Goal: Information Seeking & Learning: Learn about a topic

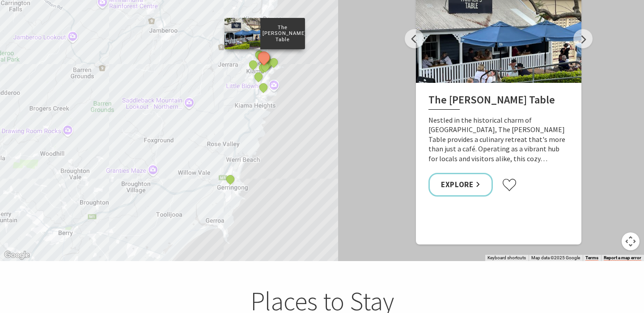
scroll to position [1680, 0]
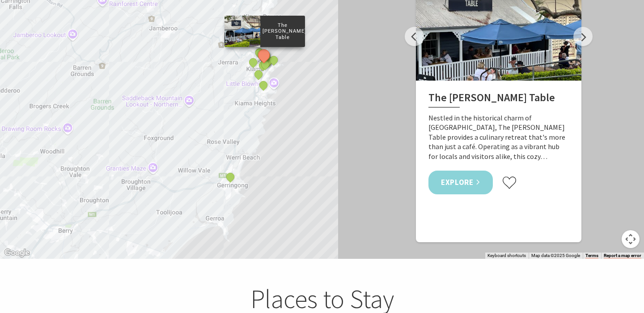
click at [472, 170] on link "Explore" at bounding box center [460, 182] width 64 height 24
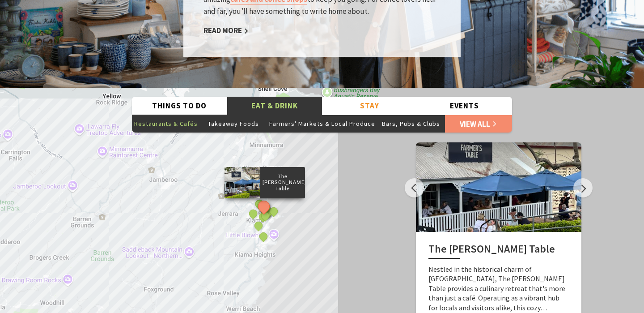
scroll to position [1590, 0]
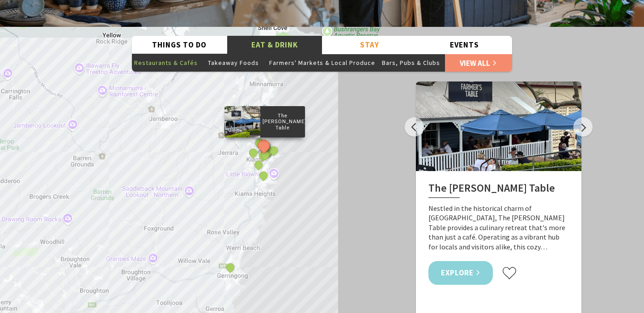
click at [462, 261] on link "Explore" at bounding box center [460, 273] width 64 height 24
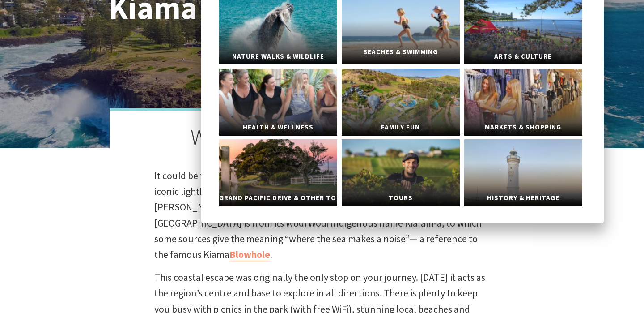
scroll to position [145, 0]
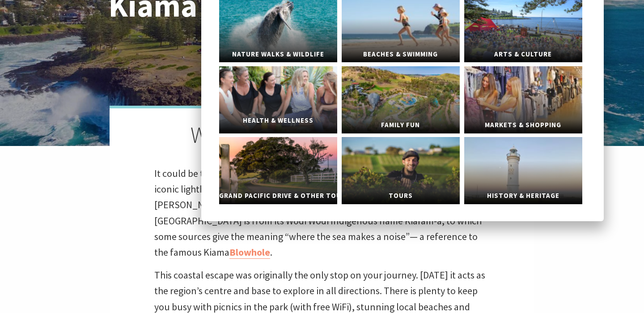
click at [276, 110] on link "Health & Wellness" at bounding box center [278, 99] width 118 height 67
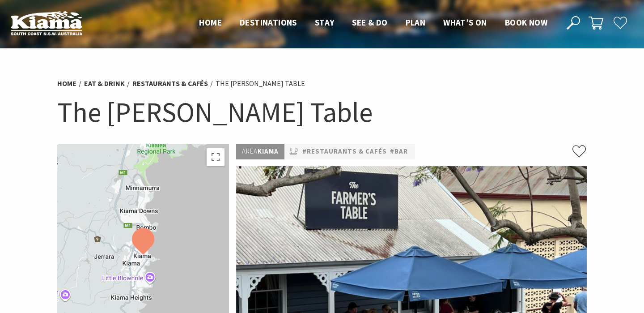
click at [148, 82] on link "Restaurants & Cafés" at bounding box center [170, 83] width 76 height 9
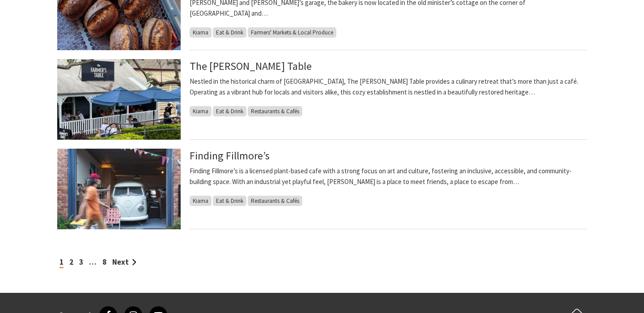
scroll to position [735, 0]
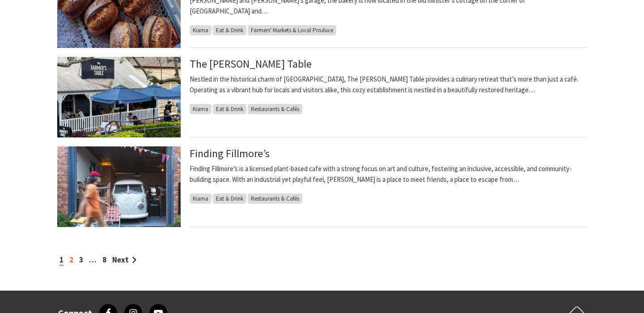
click at [73, 260] on link "2" at bounding box center [71, 260] width 4 height 10
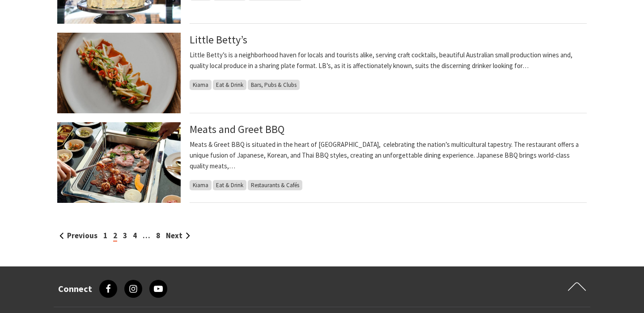
scroll to position [759, 0]
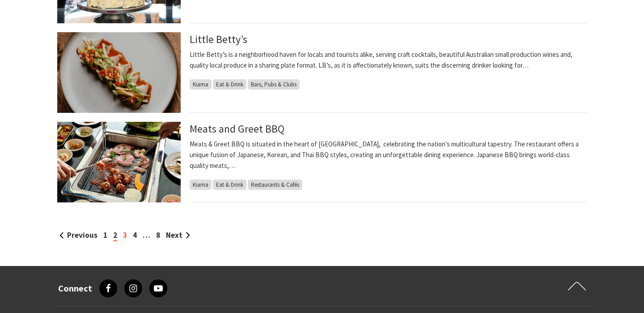
click at [123, 232] on link "3" at bounding box center [125, 235] width 4 height 10
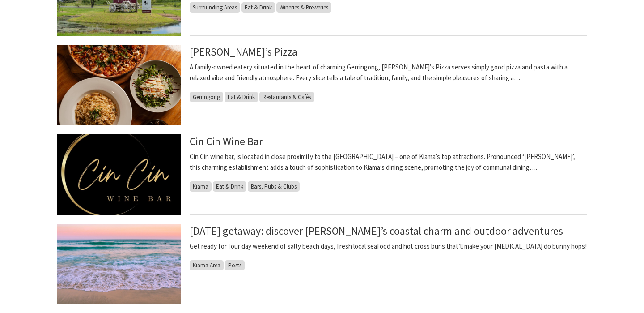
scroll to position [390, 0]
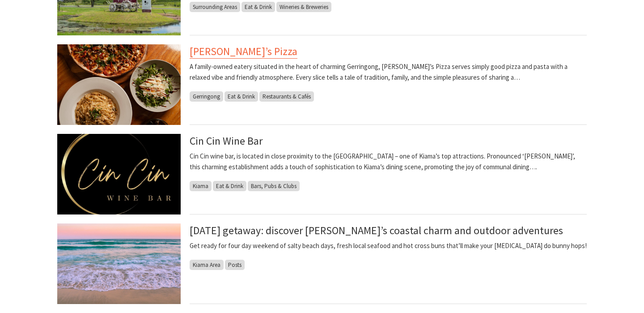
click at [228, 52] on link "[PERSON_NAME]’s Pizza" at bounding box center [244, 51] width 108 height 14
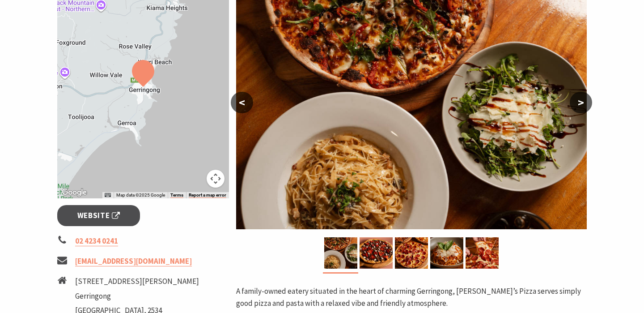
scroll to position [168, 0]
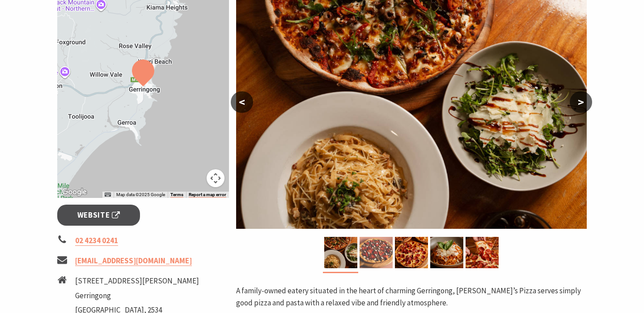
click at [381, 255] on img at bounding box center [376, 252] width 33 height 31
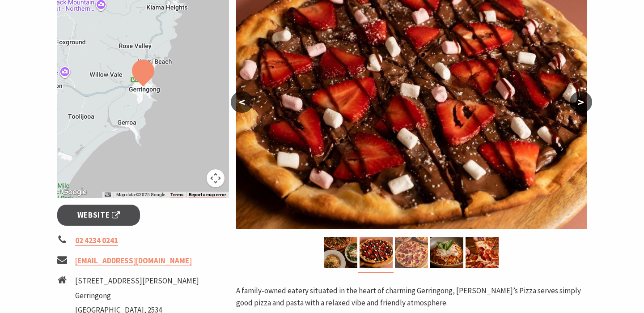
click at [404, 254] on img at bounding box center [411, 252] width 33 height 31
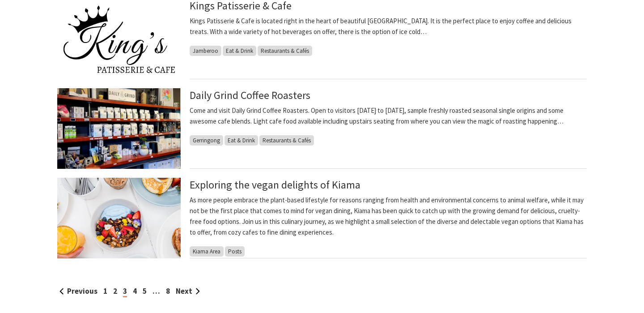
scroll to position [704, 0]
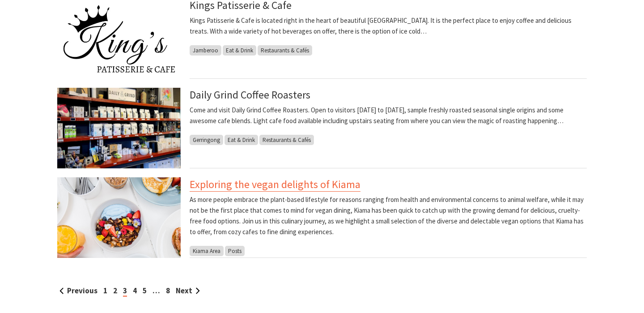
click at [225, 182] on link "Exploring the vegan delights of Kiama" at bounding box center [275, 184] width 171 height 14
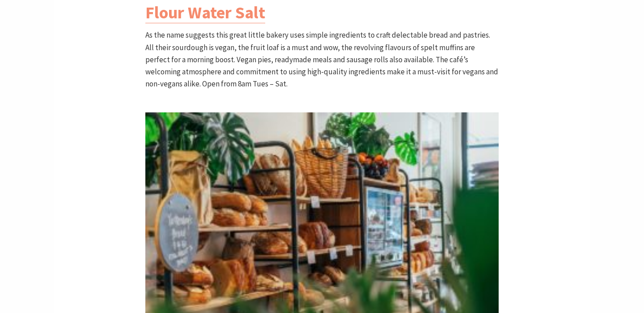
scroll to position [916, 0]
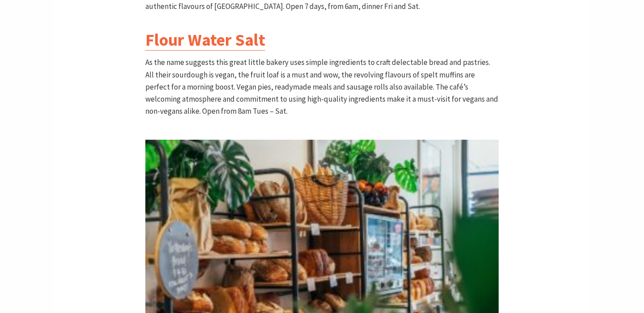
click at [196, 36] on link "Flour Water Salt" at bounding box center [205, 39] width 120 height 21
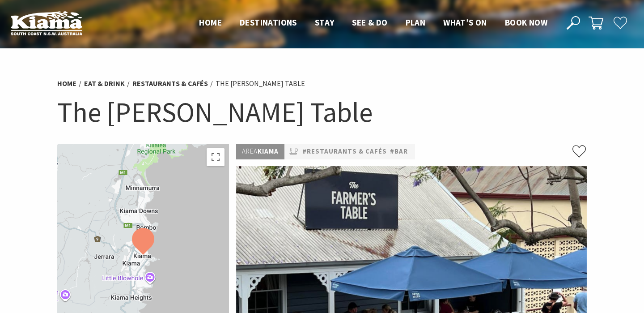
click at [188, 81] on link "Restaurants & Cafés" at bounding box center [170, 83] width 76 height 9
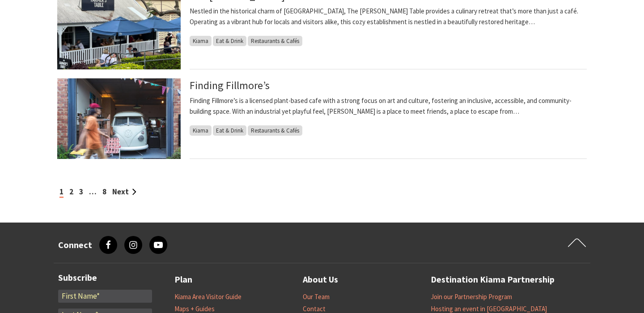
scroll to position [757, 0]
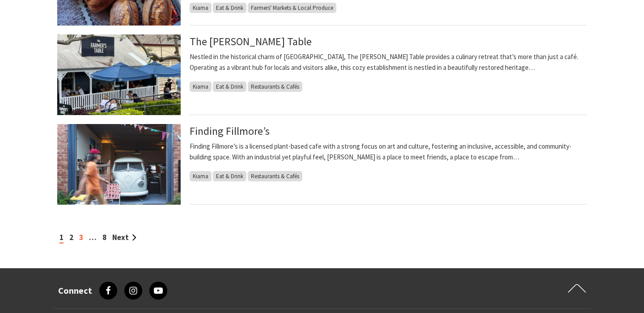
click at [83, 236] on link "3" at bounding box center [81, 237] width 4 height 10
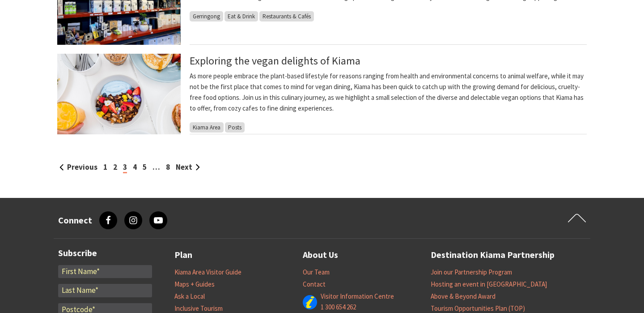
scroll to position [830, 0]
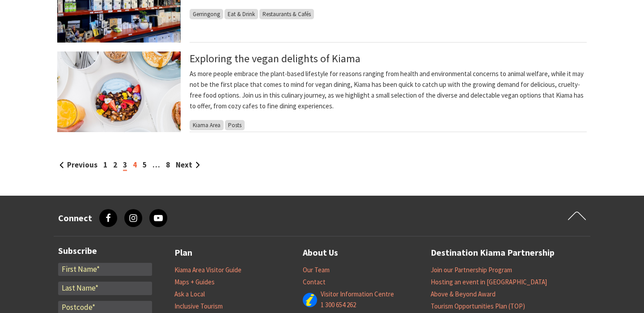
click at [134, 164] on link "4" at bounding box center [135, 165] width 4 height 10
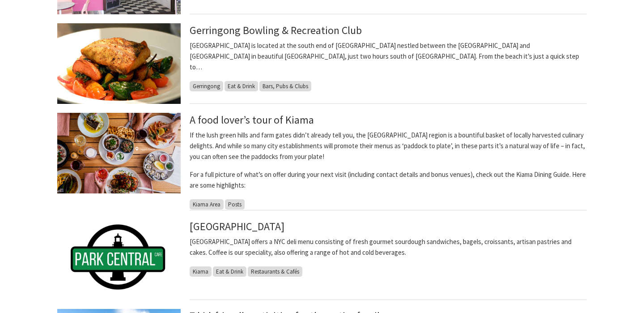
scroll to position [413, 0]
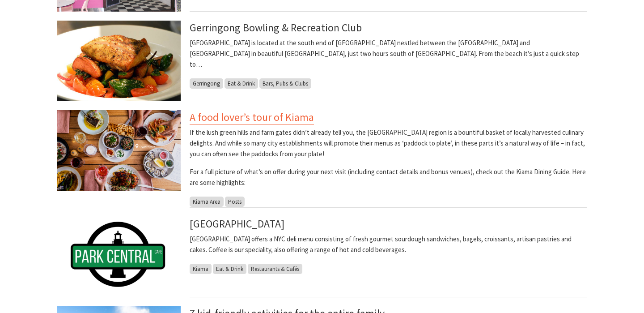
click at [238, 120] on link "A food lover’s tour of Kiama" at bounding box center [252, 117] width 124 height 14
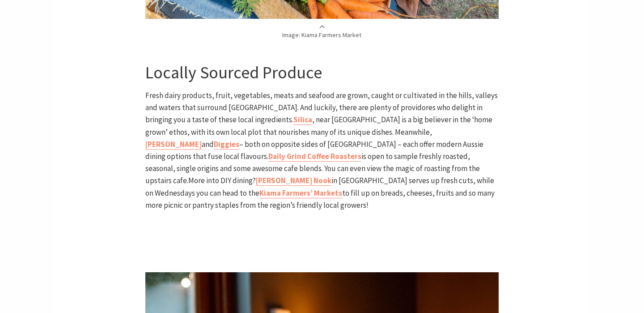
scroll to position [1183, 0]
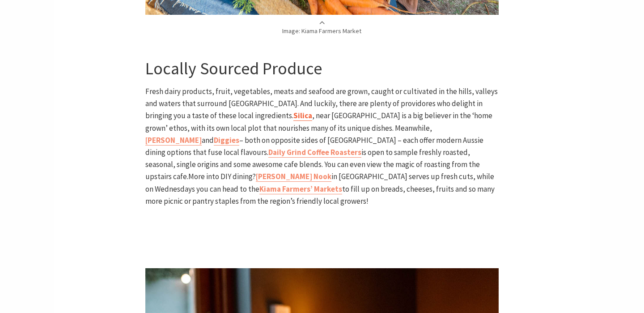
click at [293, 110] on b "Silica" at bounding box center [302, 115] width 19 height 10
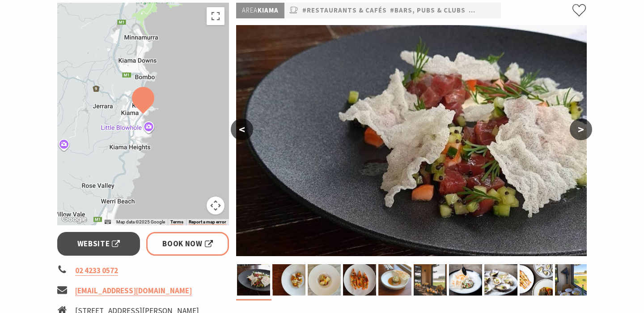
scroll to position [142, 0]
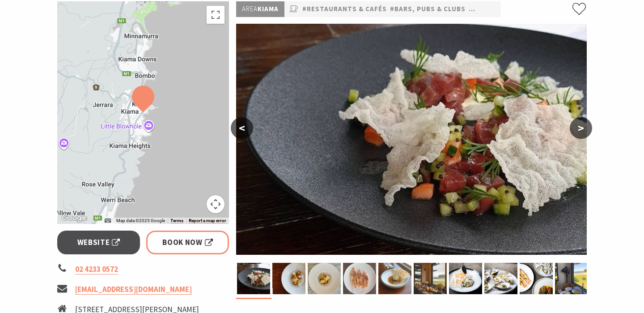
click at [364, 277] on img at bounding box center [359, 278] width 33 height 31
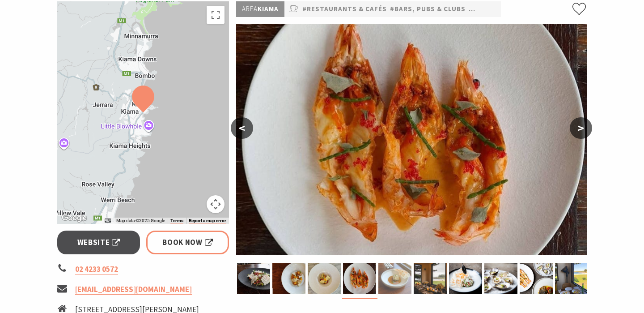
click at [399, 278] on img at bounding box center [394, 278] width 33 height 31
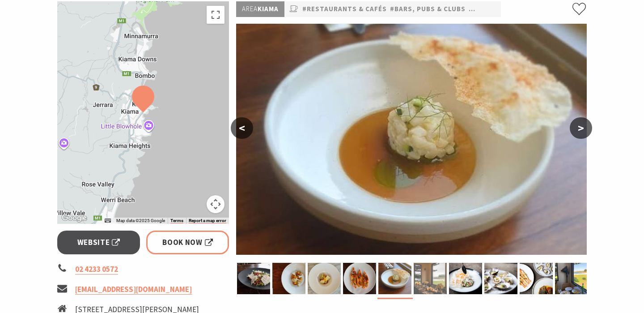
click at [423, 276] on img at bounding box center [430, 278] width 33 height 31
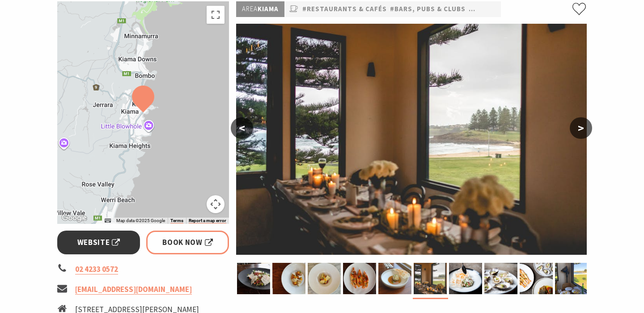
click at [95, 245] on span "Website" at bounding box center [98, 242] width 43 height 12
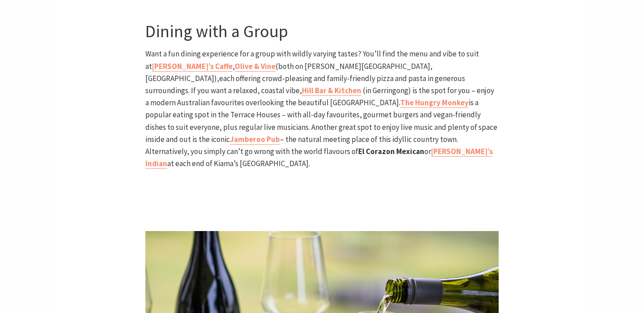
scroll to position [2166, 0]
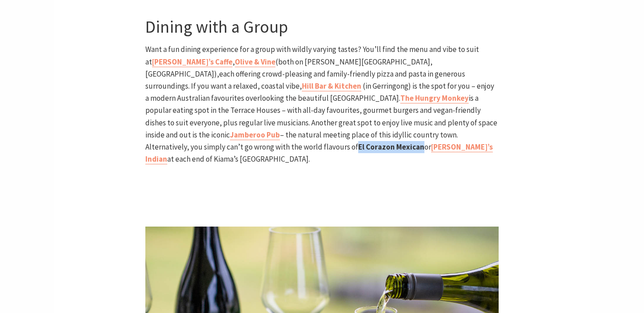
drag, startPoint x: 312, startPoint y: 110, endPoint x: 377, endPoint y: 113, distance: 64.4
click at [377, 113] on p "Want a fun dining experience for a group with wildly varying tastes? You’ll fin…" at bounding box center [321, 104] width 353 height 122
copy b "El Corazon Mexican"
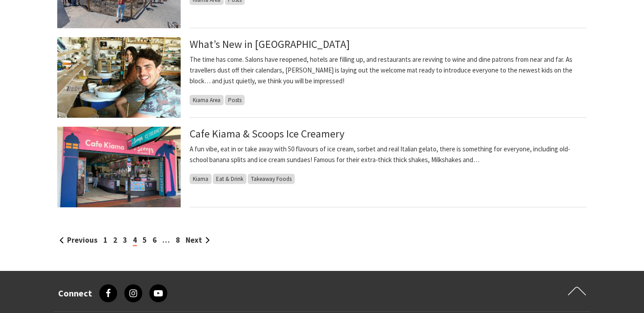
scroll to position [772, 0]
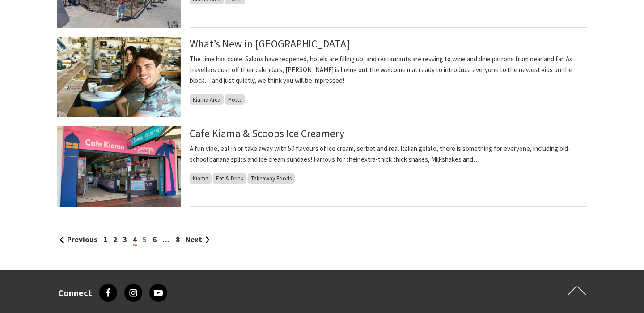
click at [143, 242] on link "5" at bounding box center [145, 239] width 4 height 10
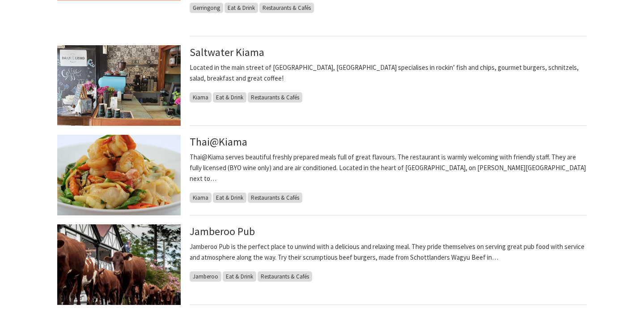
scroll to position [718, 0]
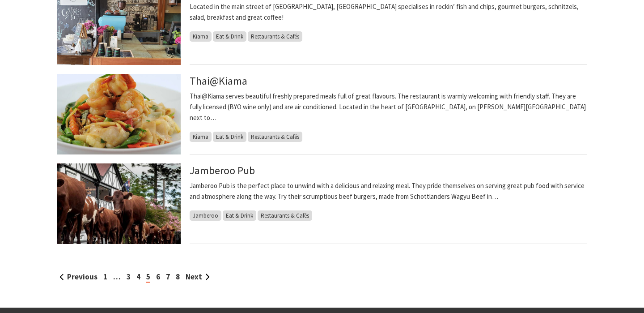
click at [160, 277] on div "Previous 1 … 3 4 5 6 7 8 Next" at bounding box center [322, 277] width 530 height 12
click at [159, 277] on link "6" at bounding box center [158, 276] width 4 height 10
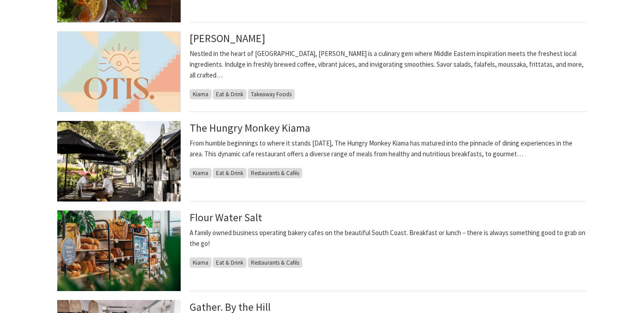
scroll to position [592, 0]
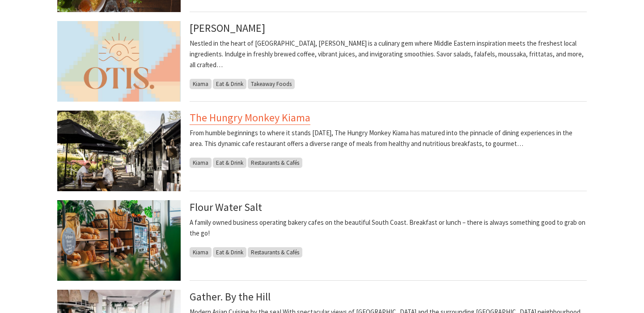
click at [256, 117] on link "The Hungry Monkey Kiama" at bounding box center [250, 117] width 121 height 14
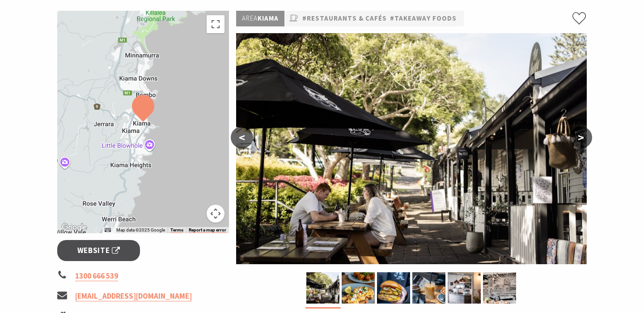
scroll to position [141, 0]
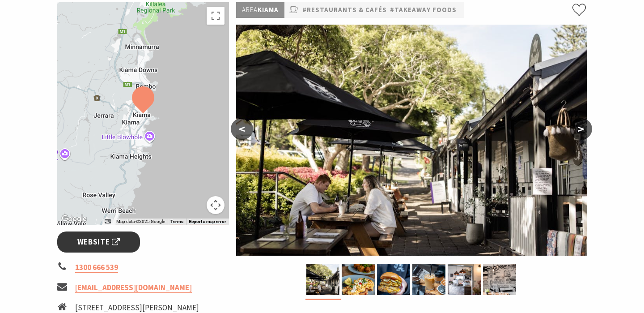
click at [109, 246] on span "Website" at bounding box center [98, 242] width 43 height 12
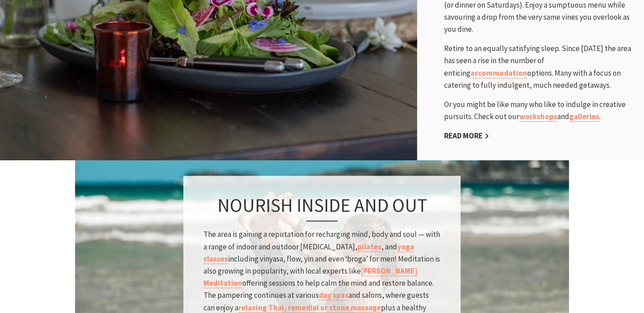
scroll to position [509, 0]
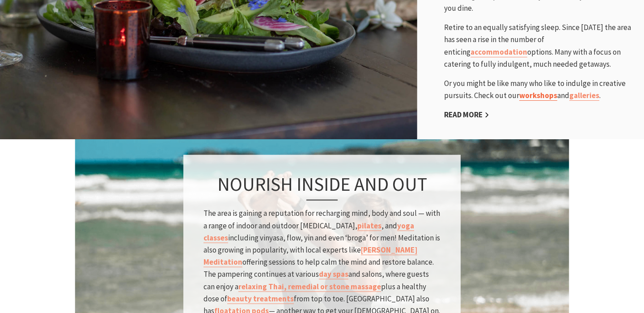
click at [538, 97] on link "workshops" at bounding box center [538, 95] width 38 height 10
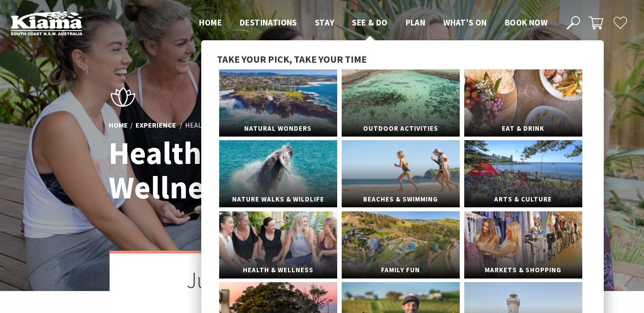
click at [361, 21] on span "See & Do" at bounding box center [369, 22] width 35 height 11
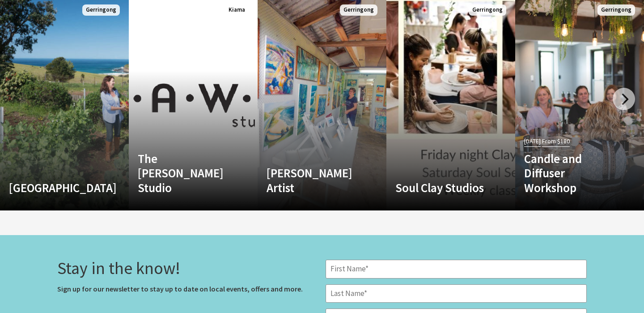
scroll to position [1363, 0]
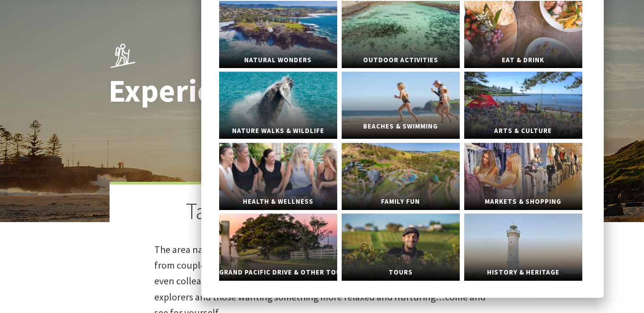
scroll to position [73, 0]
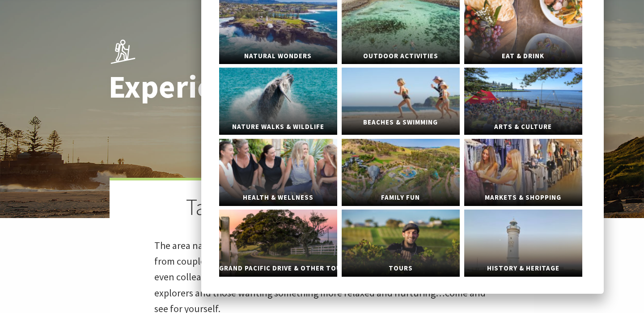
click at [388, 114] on span "Beaches & Swimming" at bounding box center [401, 122] width 118 height 17
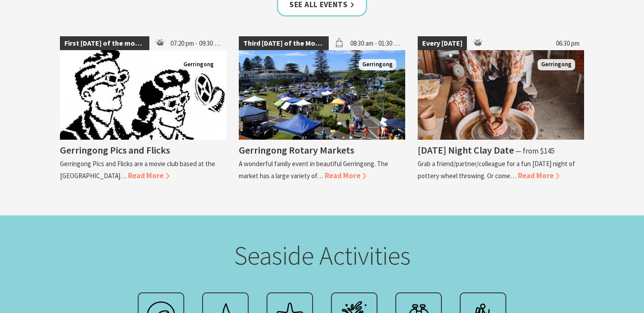
scroll to position [1789, 0]
